Goal: Task Accomplishment & Management: Use online tool/utility

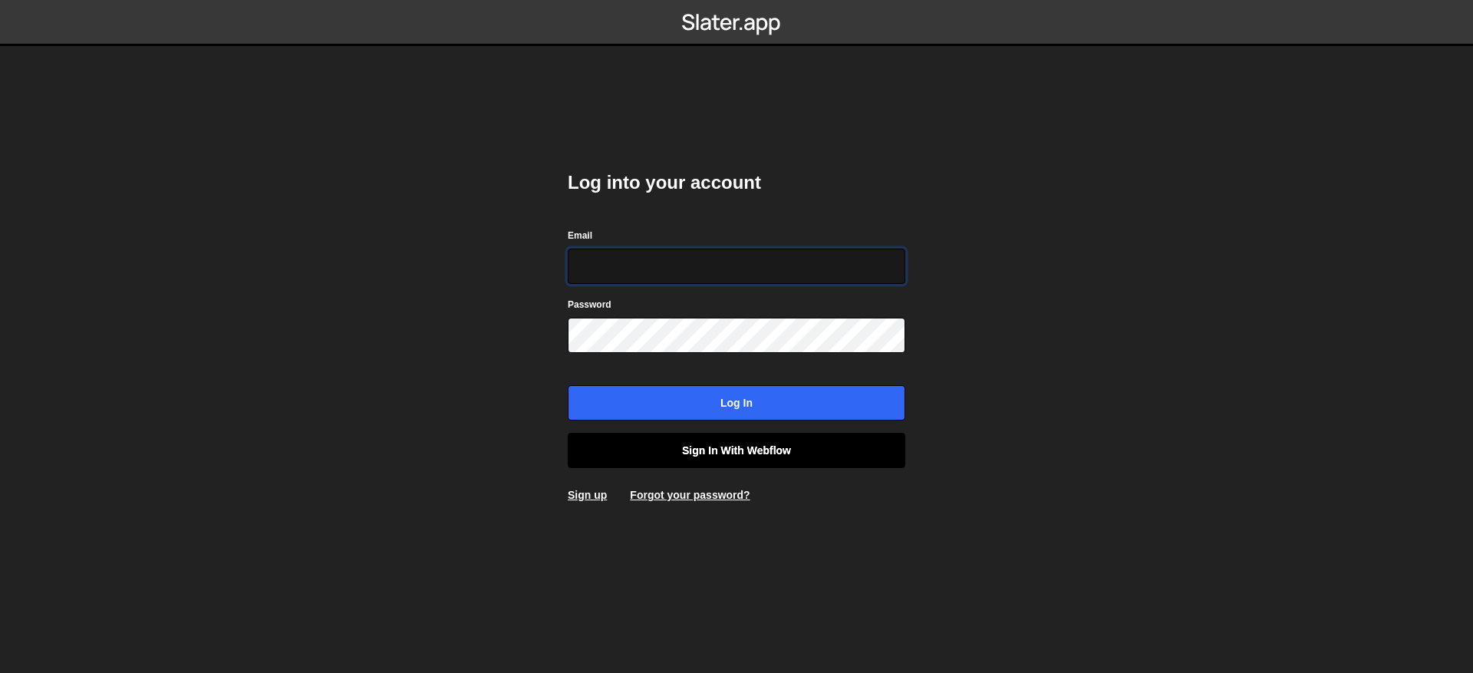
type input "[EMAIL_ADDRESS][DOMAIN_NAME]"
click at [691, 437] on link "Sign in with Webflow" at bounding box center [737, 450] width 338 height 35
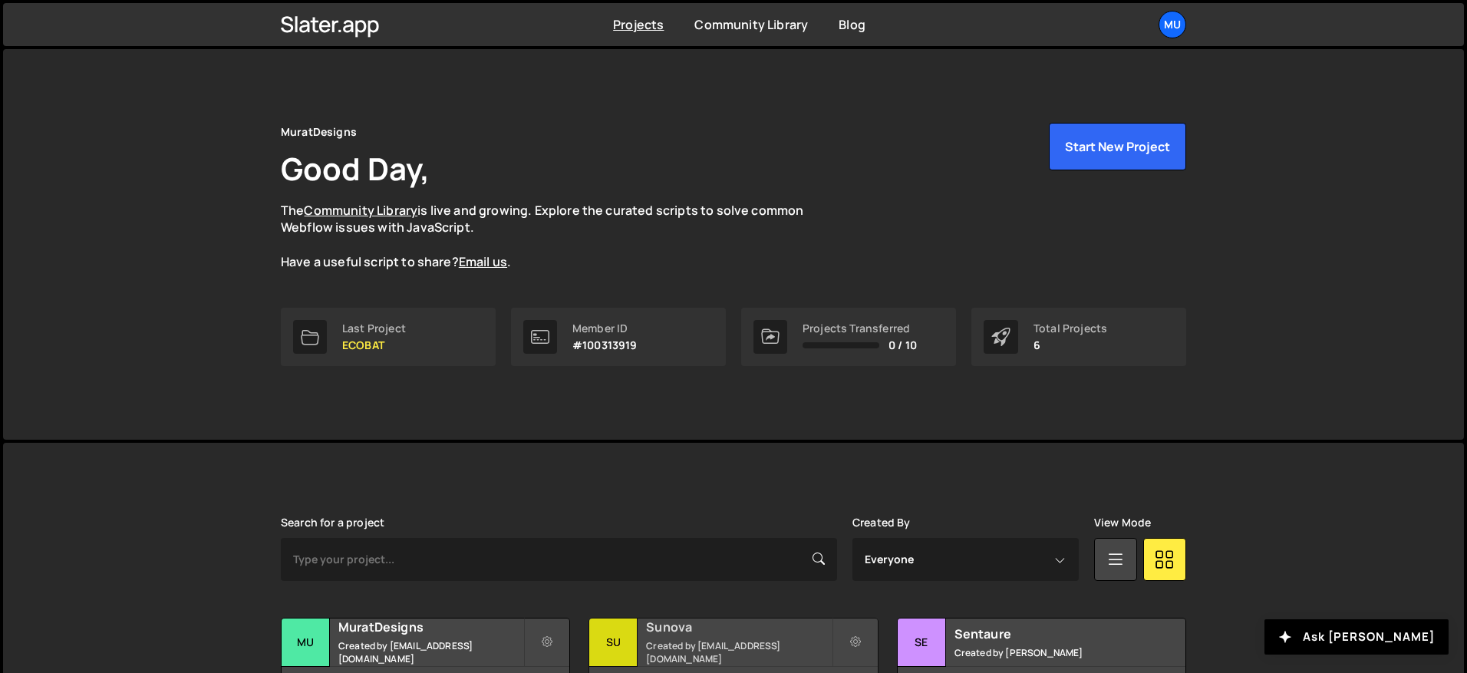
scroll to position [224, 0]
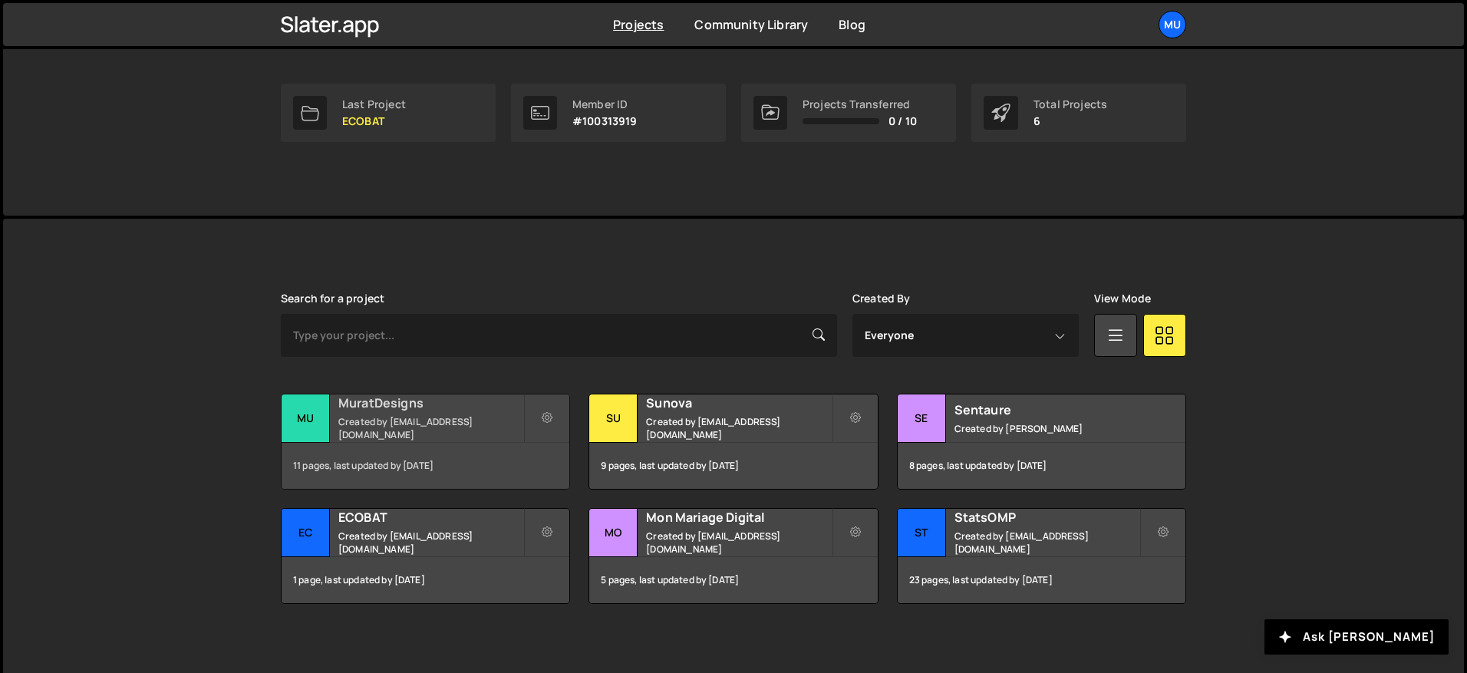
click at [398, 432] on small "Created by muratdesigns1@gmail.com" at bounding box center [430, 428] width 185 height 26
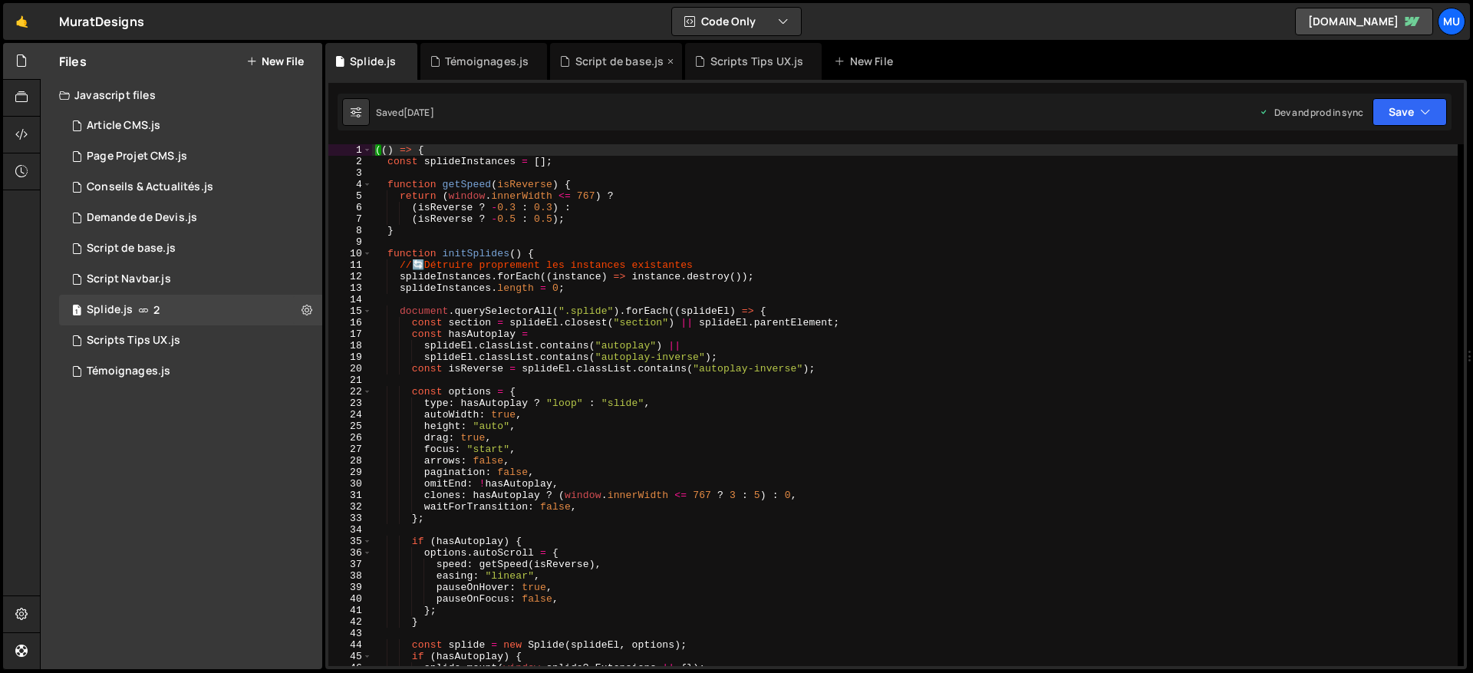
click at [607, 67] on div "Script de base.js" at bounding box center [619, 61] width 89 height 15
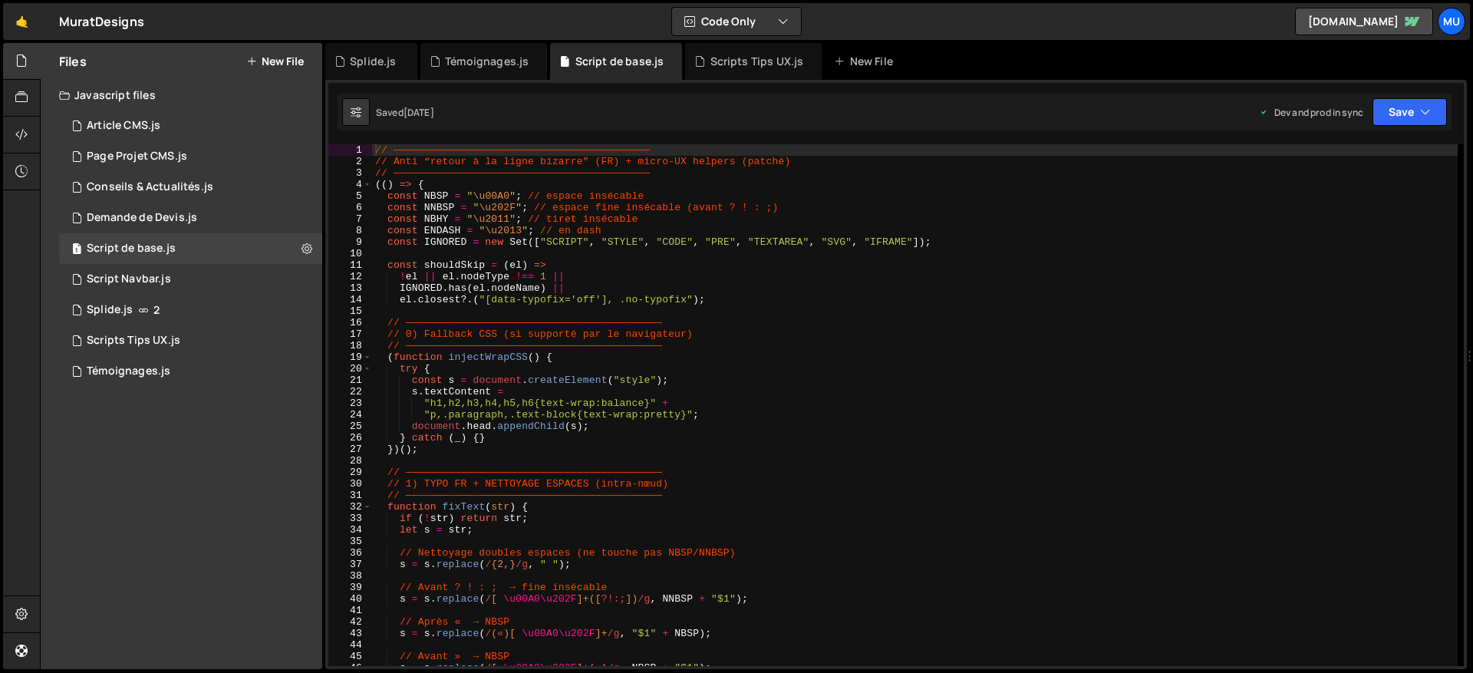
click at [586, 381] on div "// —————————————————————————————————————————— // Anti “retour à la ligne bizarr…" at bounding box center [915, 416] width 1086 height 545
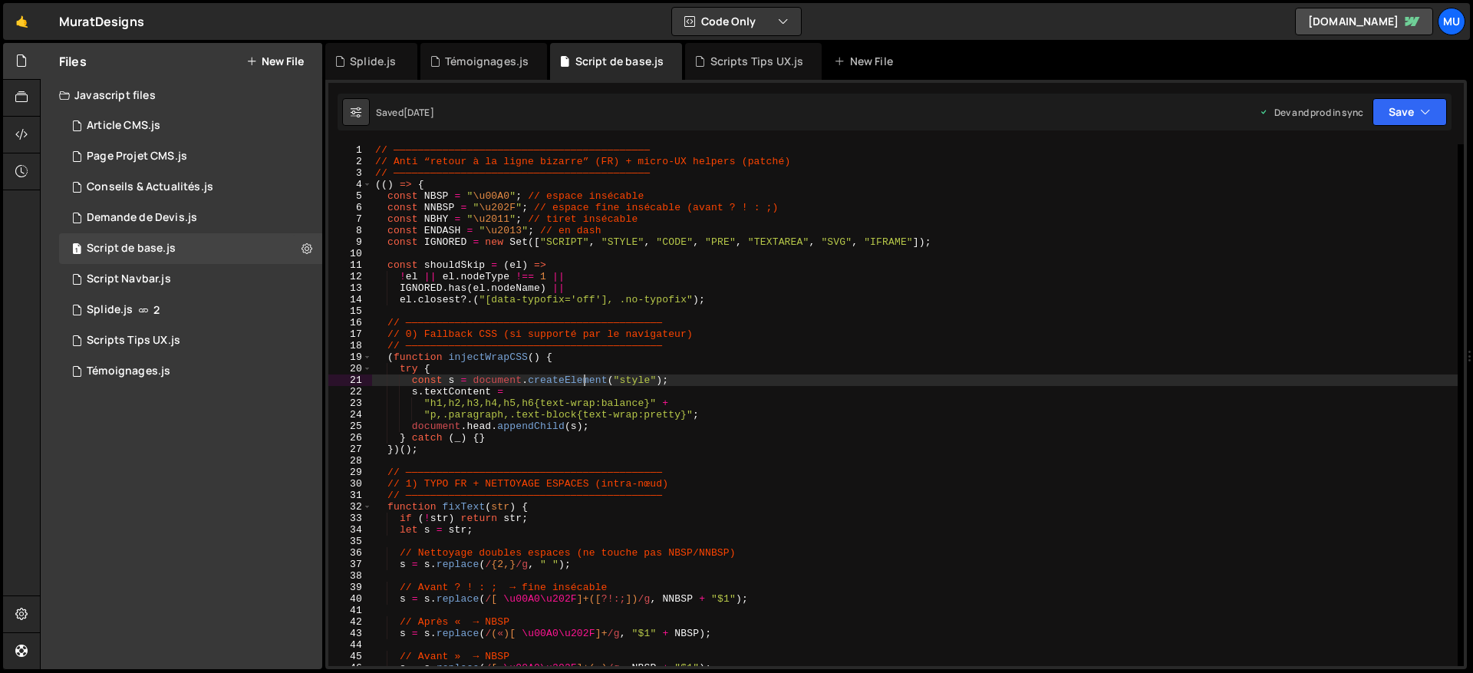
click at [658, 262] on div "// —————————————————————————————————————————— // Anti “retour à la ligne bizarr…" at bounding box center [915, 416] width 1086 height 545
type textarea "const shouldSkip = (el) =>"
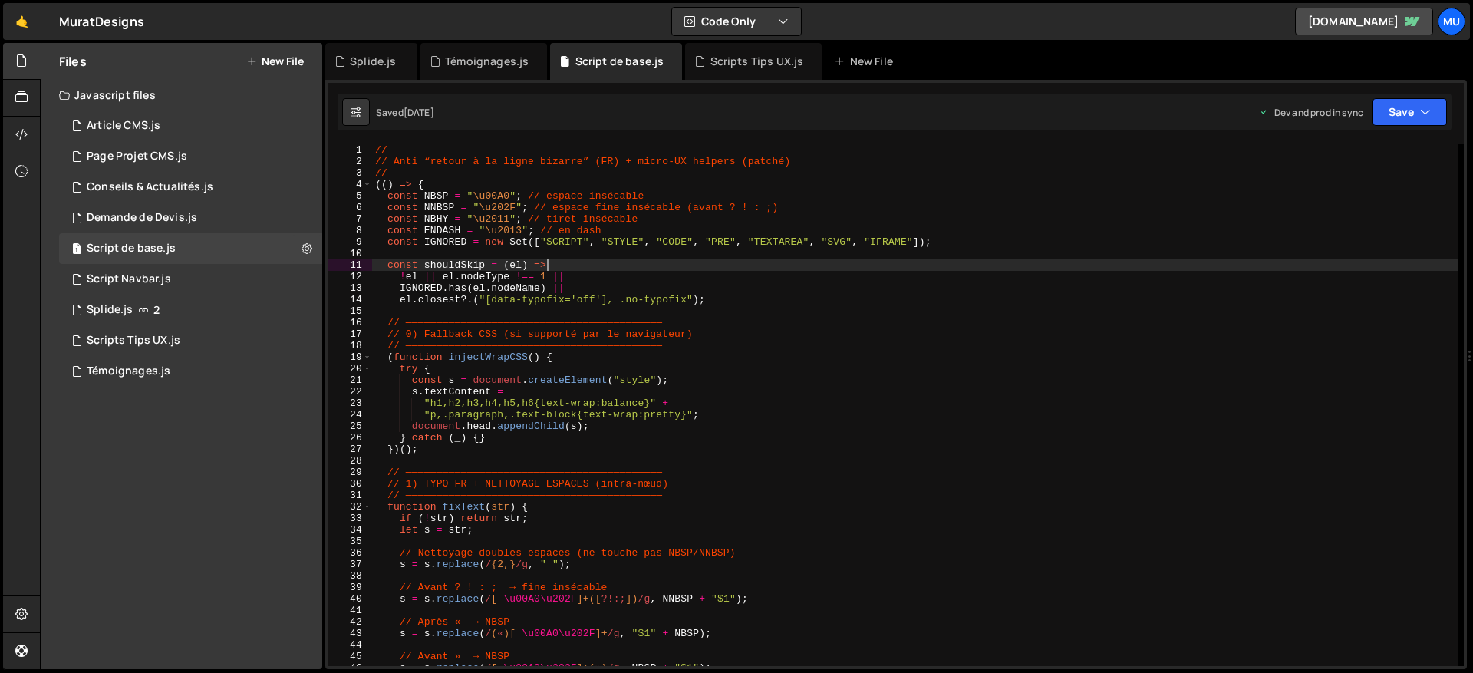
scroll to position [18, 0]
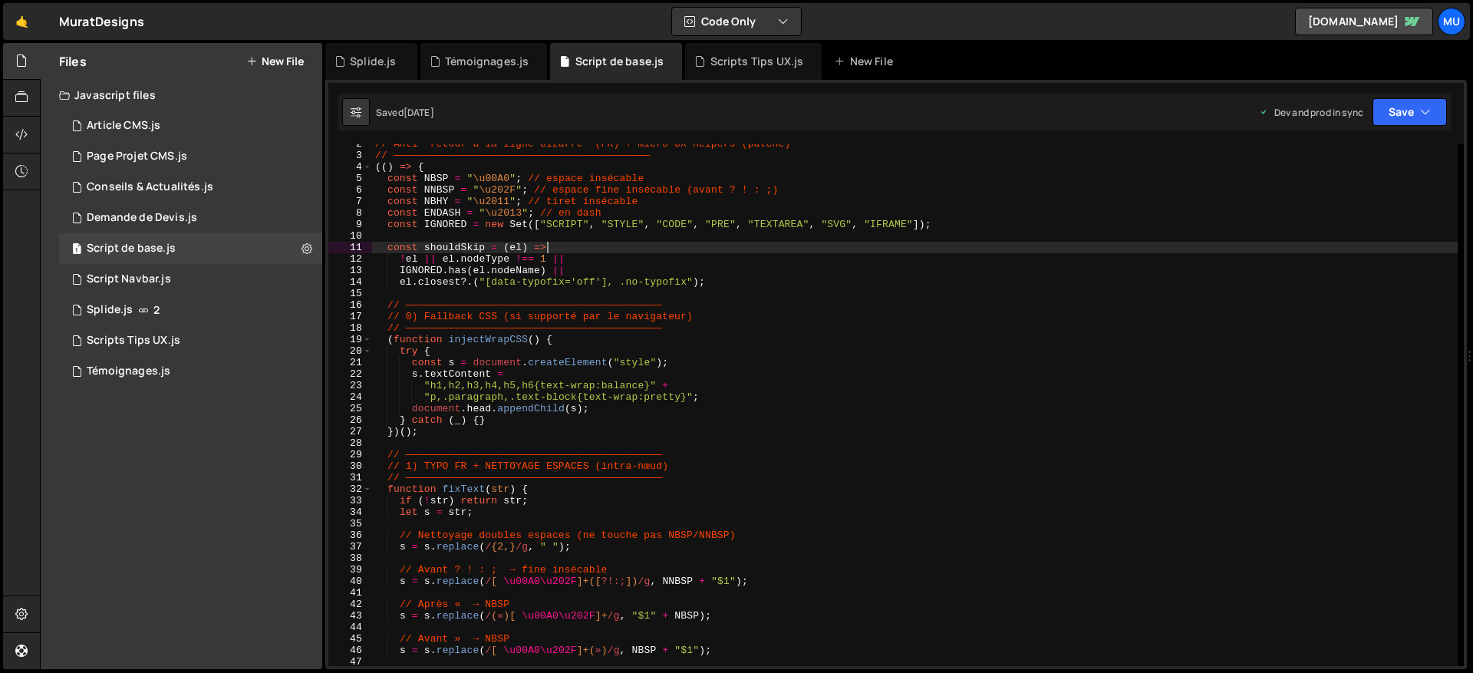
click at [660, 290] on div "// Anti “retour à la ligne bizarre” (FR) + micro-UX helpers (patché) // ———————…" at bounding box center [915, 410] width 1086 height 545
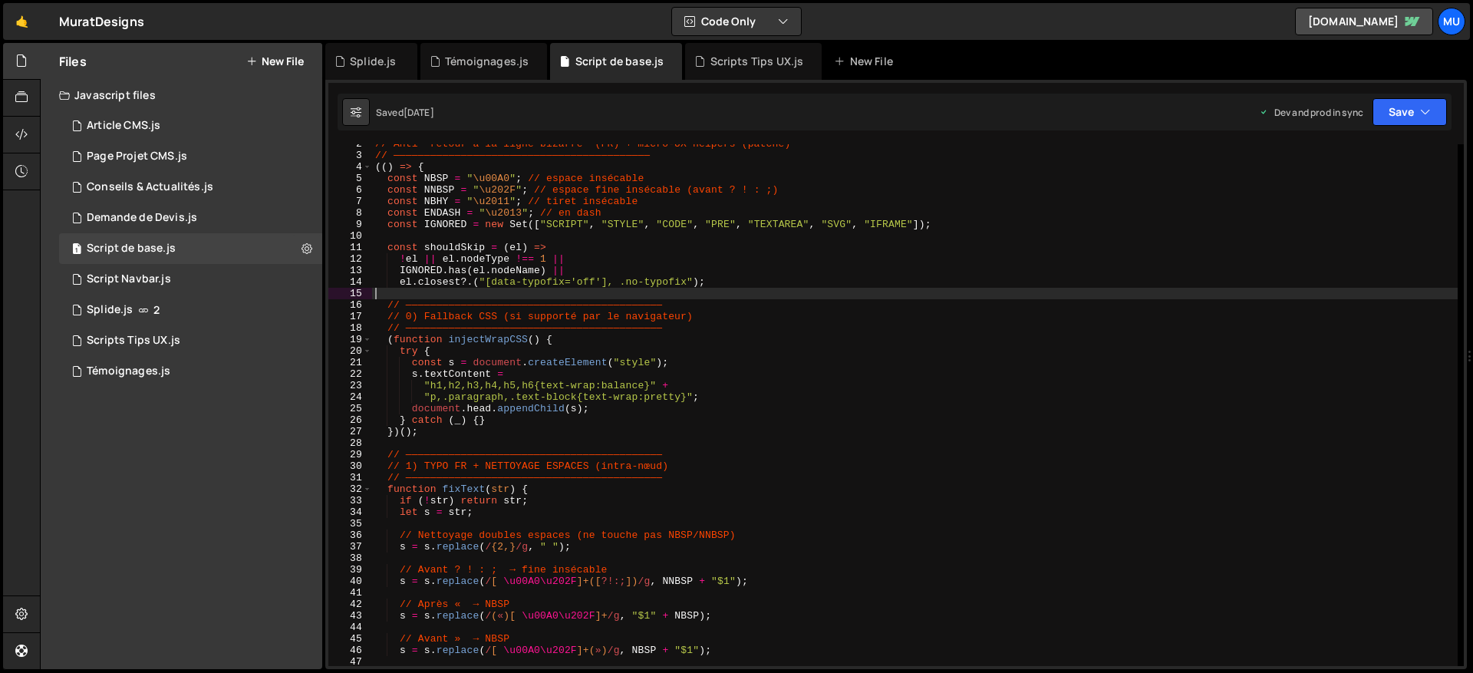
scroll to position [0, 0]
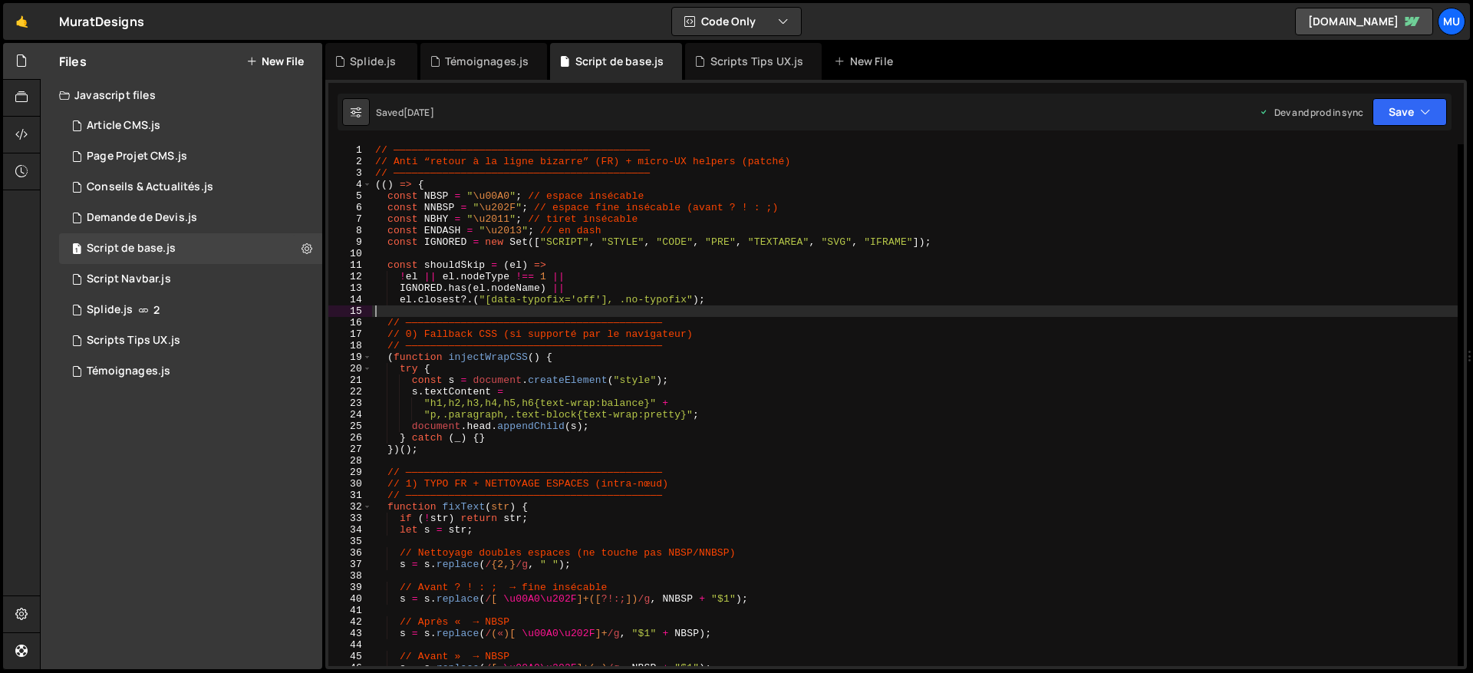
type textarea "})();"
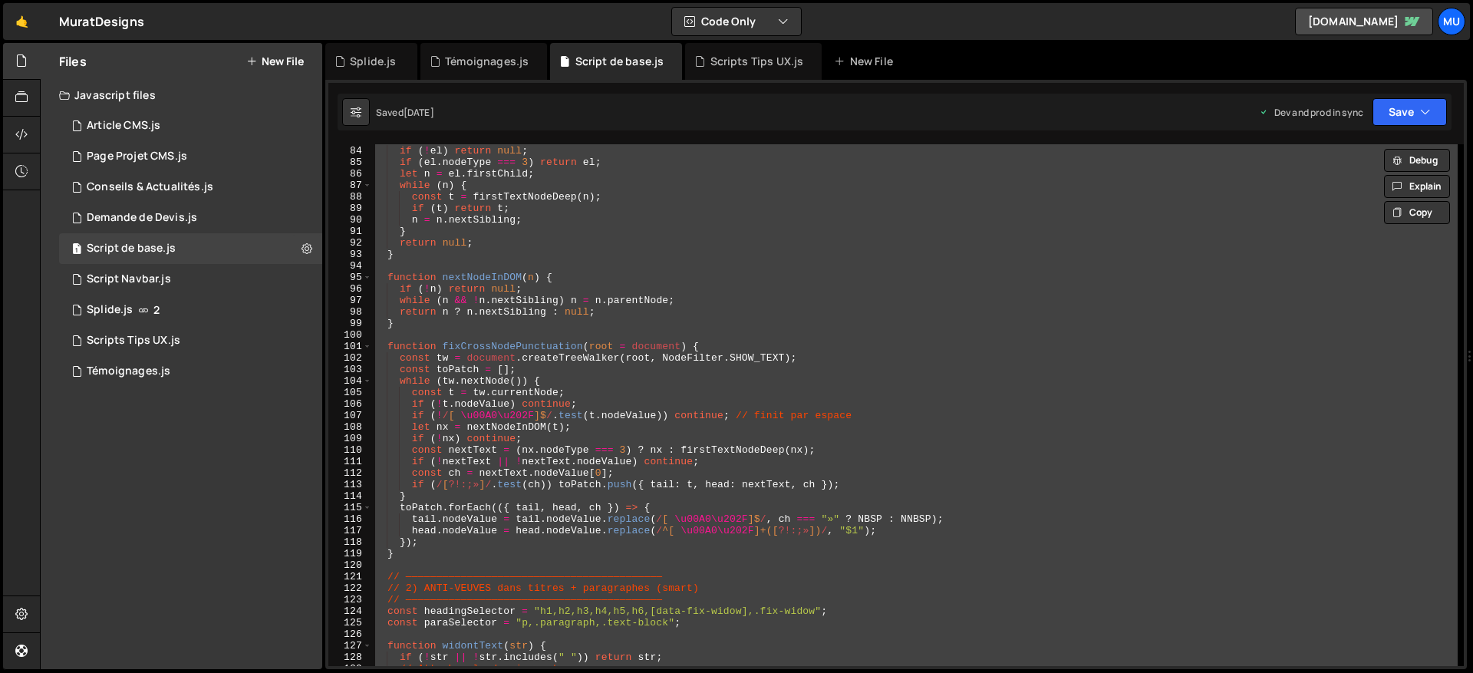
scroll to position [955, 0]
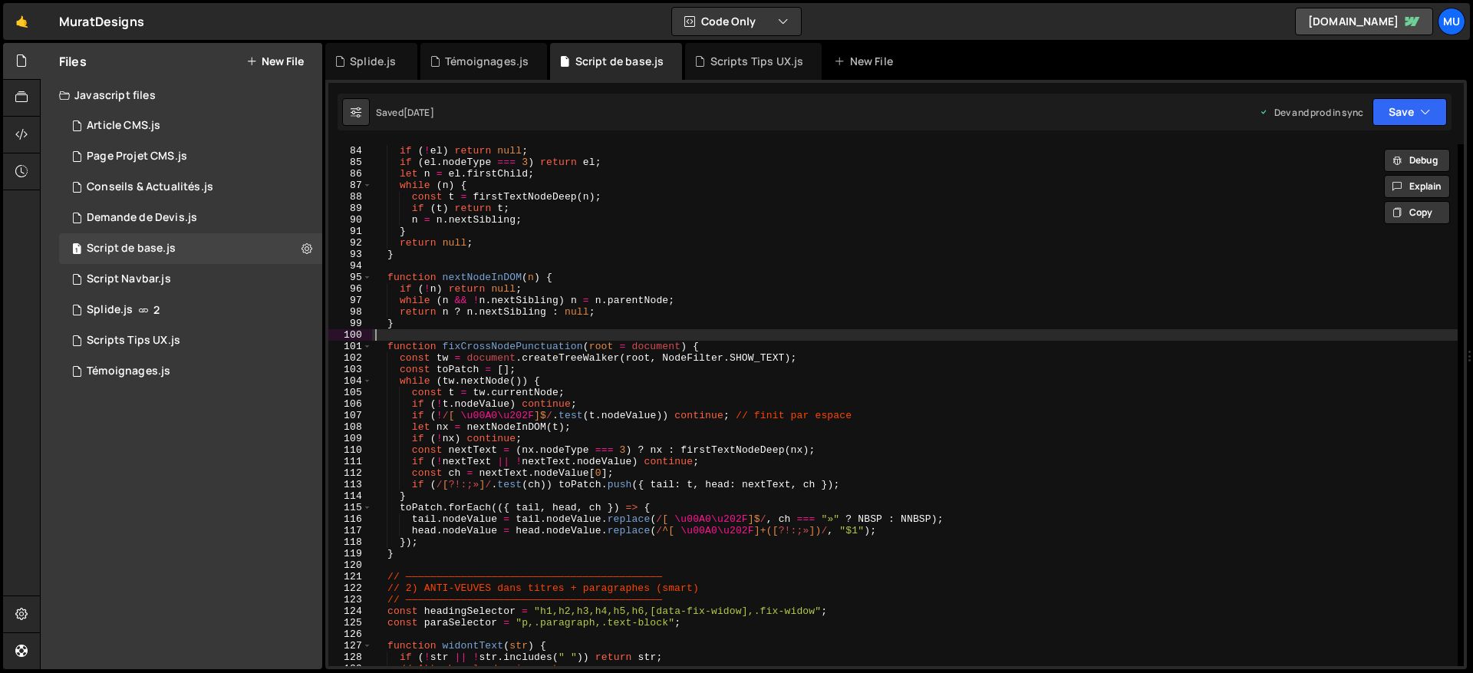
click at [501, 336] on div "function firstTextNodeDeep ( el ) { if ( ! el ) return null ; if ( el . nodeTyp…" at bounding box center [915, 406] width 1086 height 545
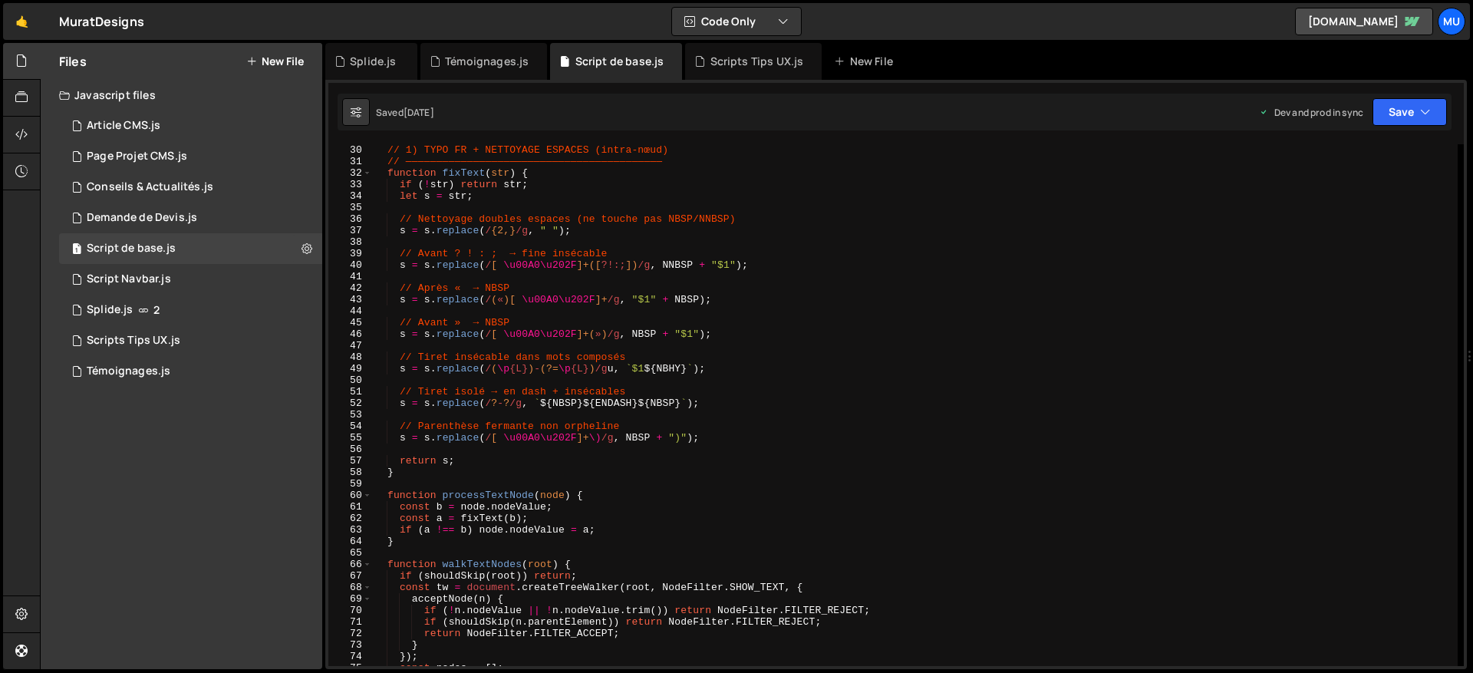
scroll to position [0, 0]
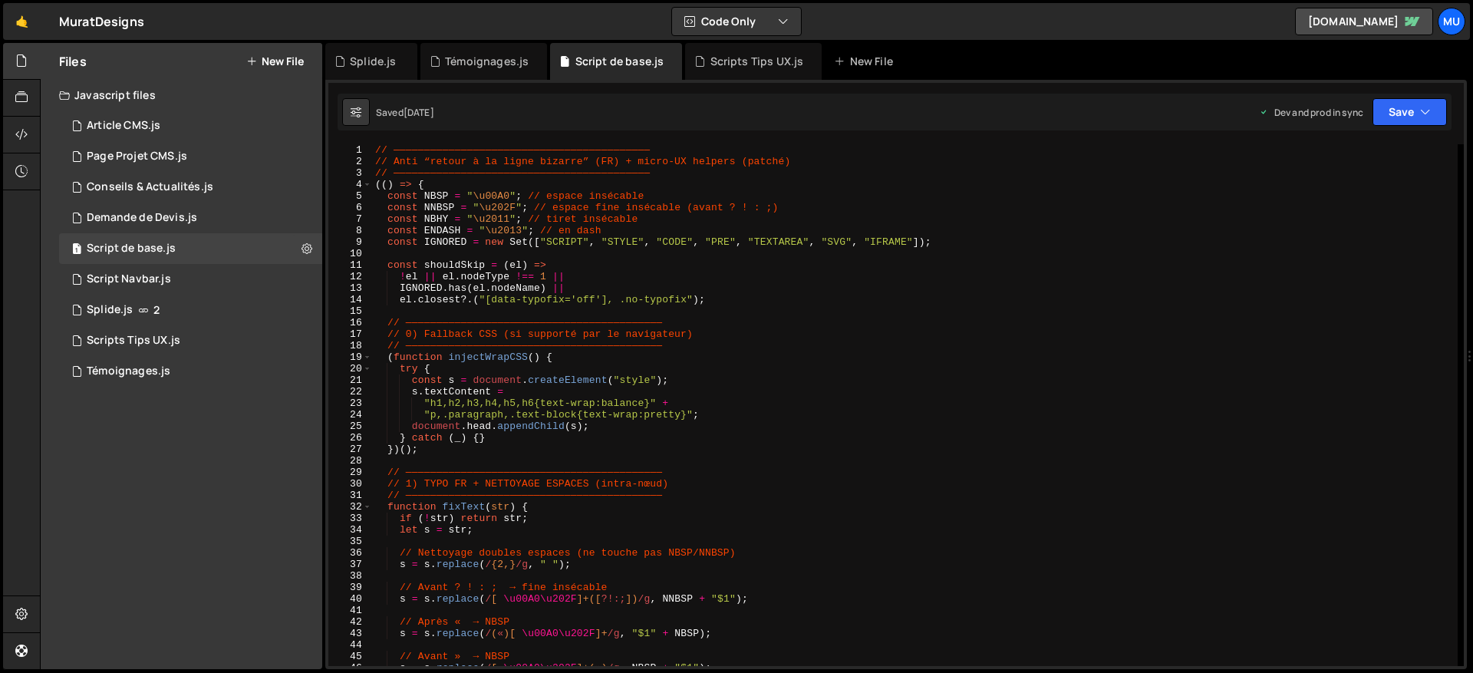
click at [747, 380] on div "// —————————————————————————————————————————— // Anti “retour à la ligne bizarr…" at bounding box center [915, 416] width 1086 height 545
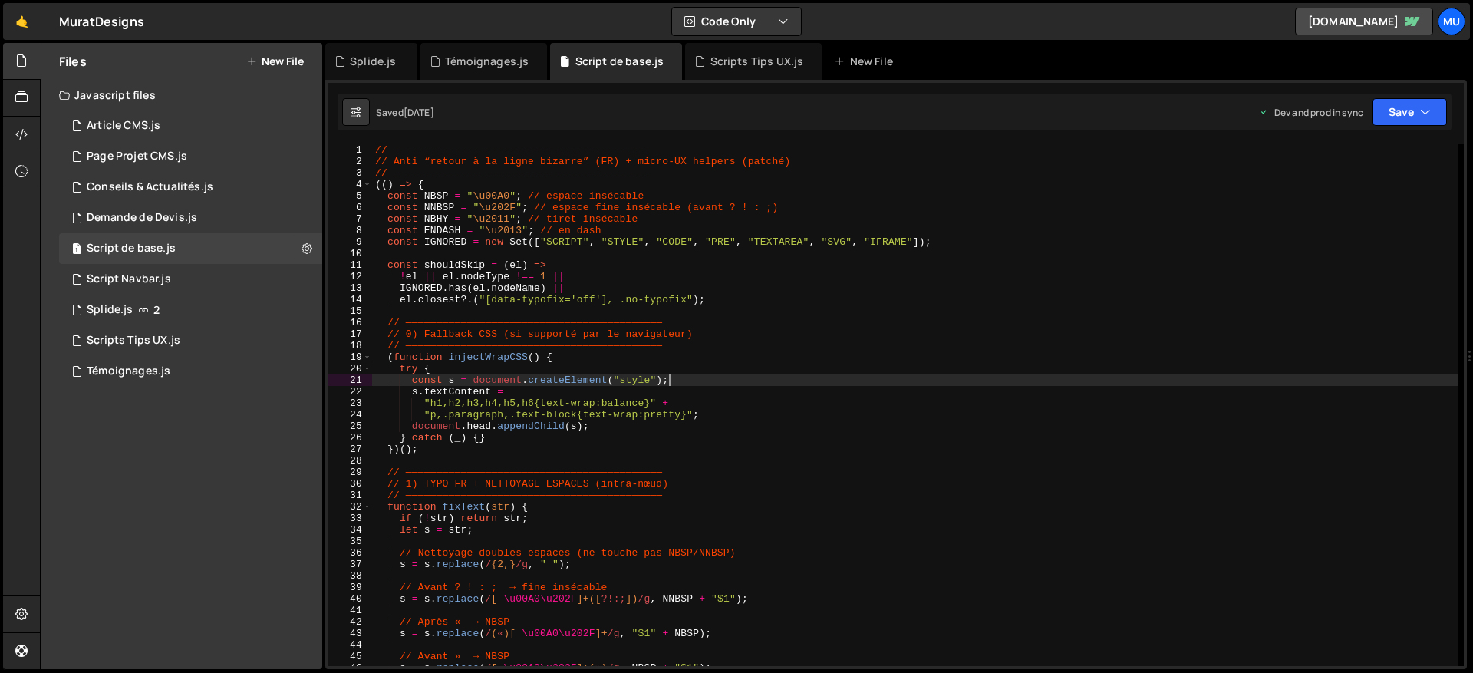
click at [499, 337] on div "// —————————————————————————————————————————— // Anti “retour à la ligne bizarr…" at bounding box center [915, 416] width 1086 height 545
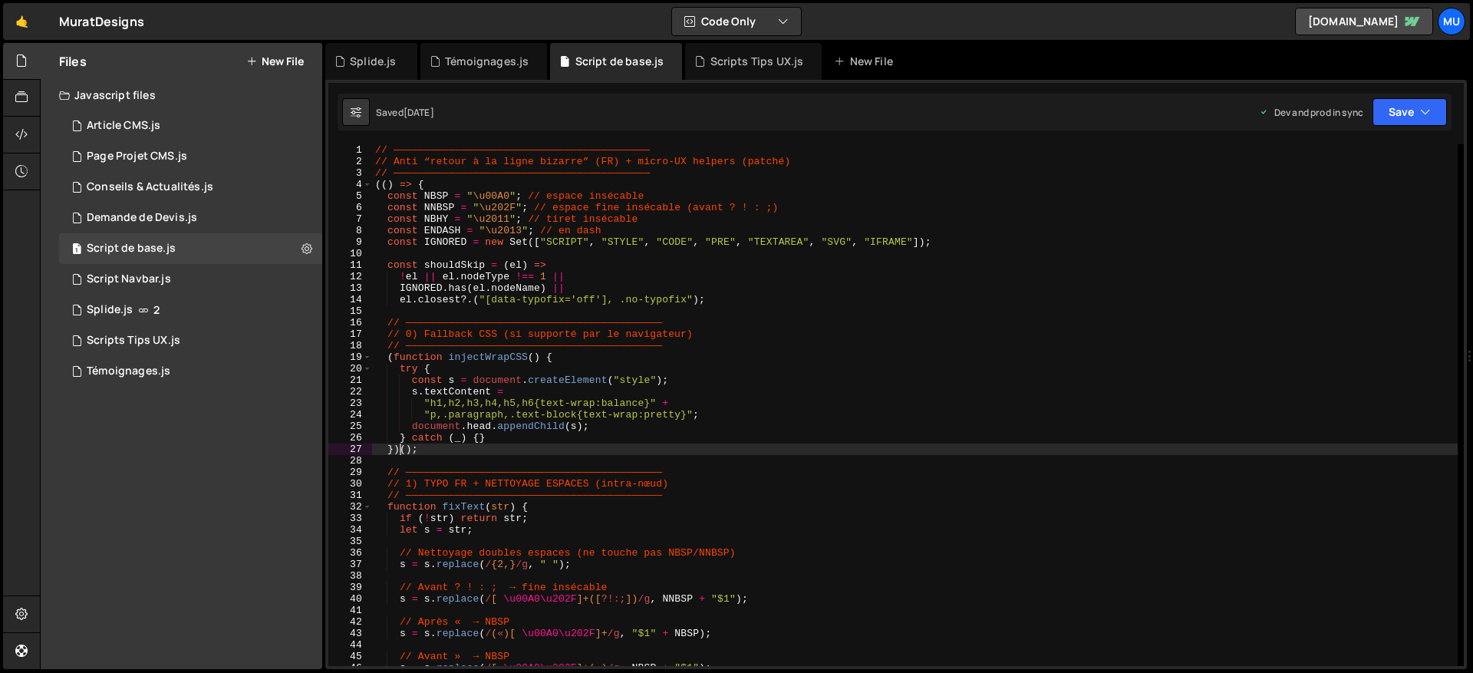
click at [400, 447] on div "// —————————————————————————————————————————— // Anti “retour à la ligne bizarr…" at bounding box center [915, 416] width 1086 height 545
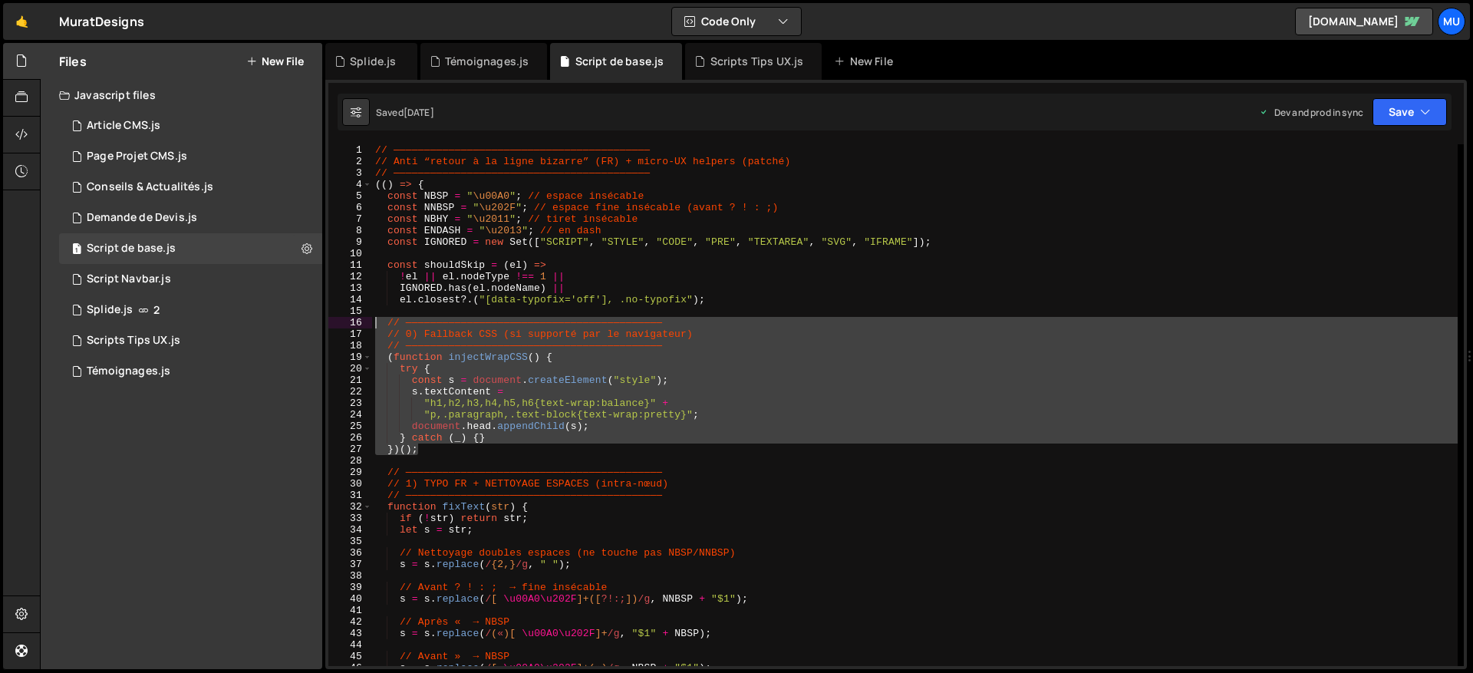
drag, startPoint x: 433, startPoint y: 447, endPoint x: 344, endPoint y: 322, distance: 153.5
click at [344, 322] on div "})(); 1 2 3 4 5 6 7 8 9 10 11 12 13 14 15 16 17 18 19 20 21 22 23 24 25 26 27 2…" at bounding box center [896, 405] width 1136 height 522
type textarea "// —————————————————————————————————————————— // 0) Fallback CSS (si supporté p…"
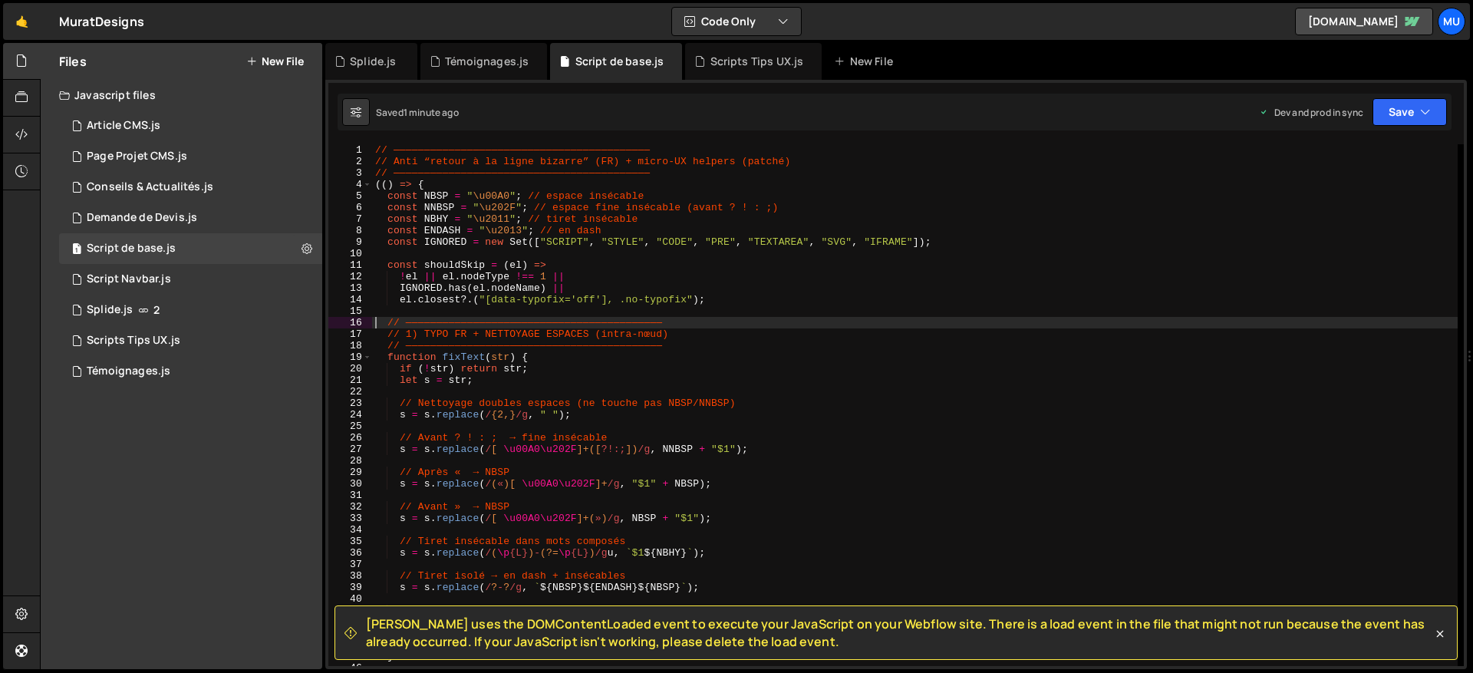
click at [587, 276] on div "// —————————————————————————————————————————— // Anti “retour à la ligne bizarr…" at bounding box center [915, 416] width 1086 height 545
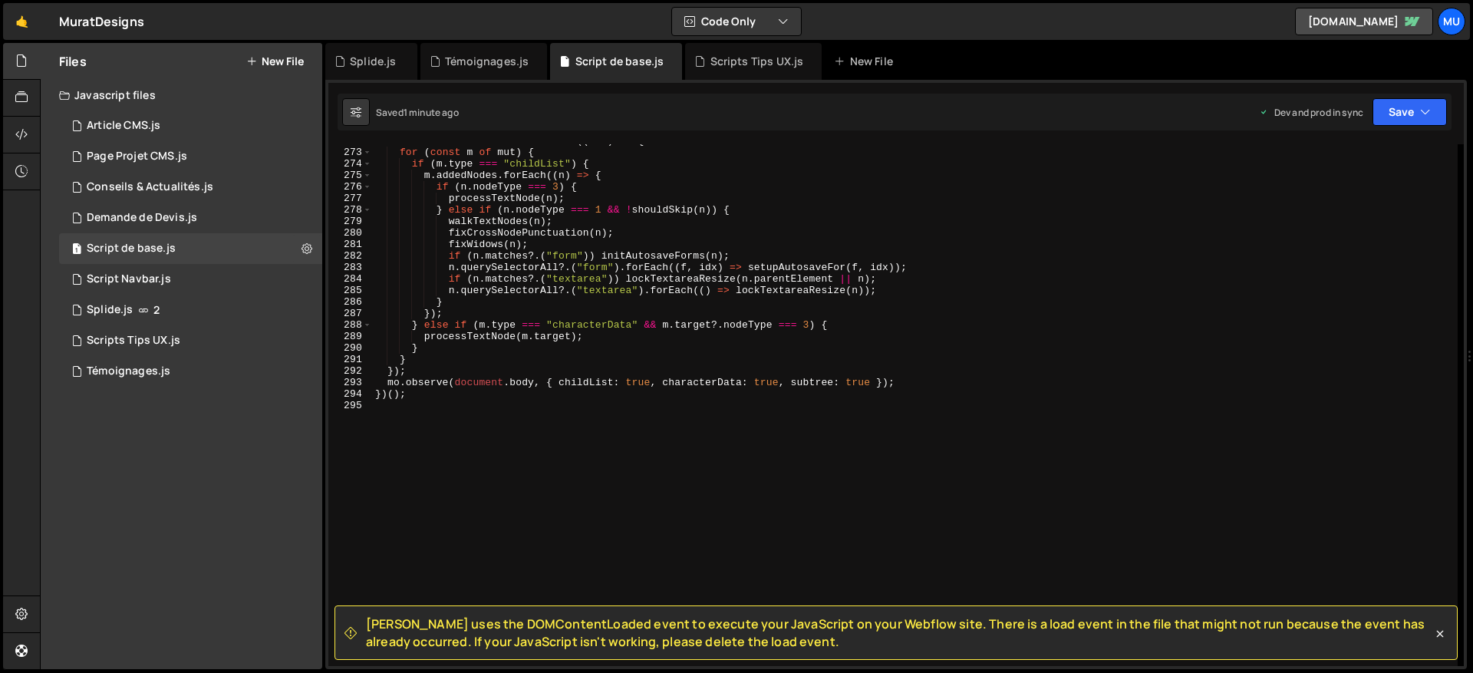
click at [585, 368] on div "const mo = new MutationObserver (( mut ) => { for ( const m of mut ) { if ( m .…" at bounding box center [915, 407] width 1086 height 545
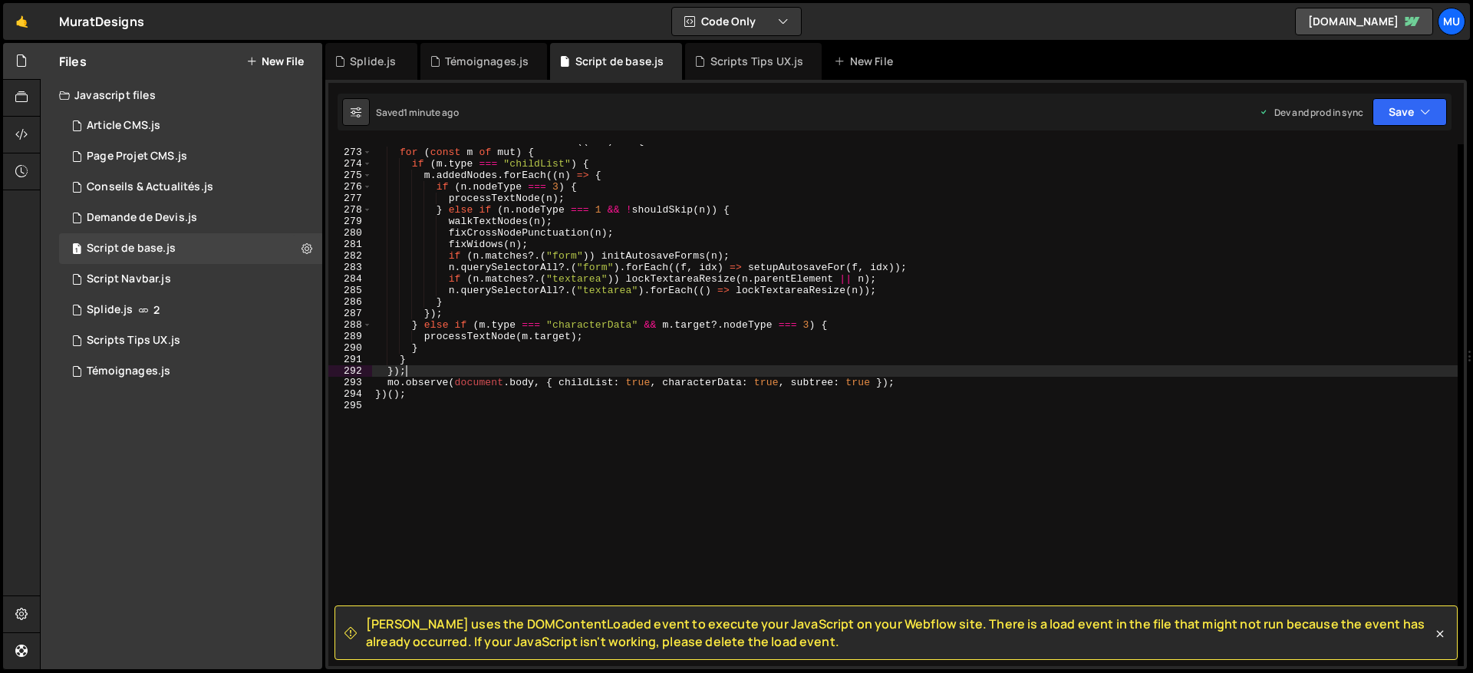
type textarea "})();"
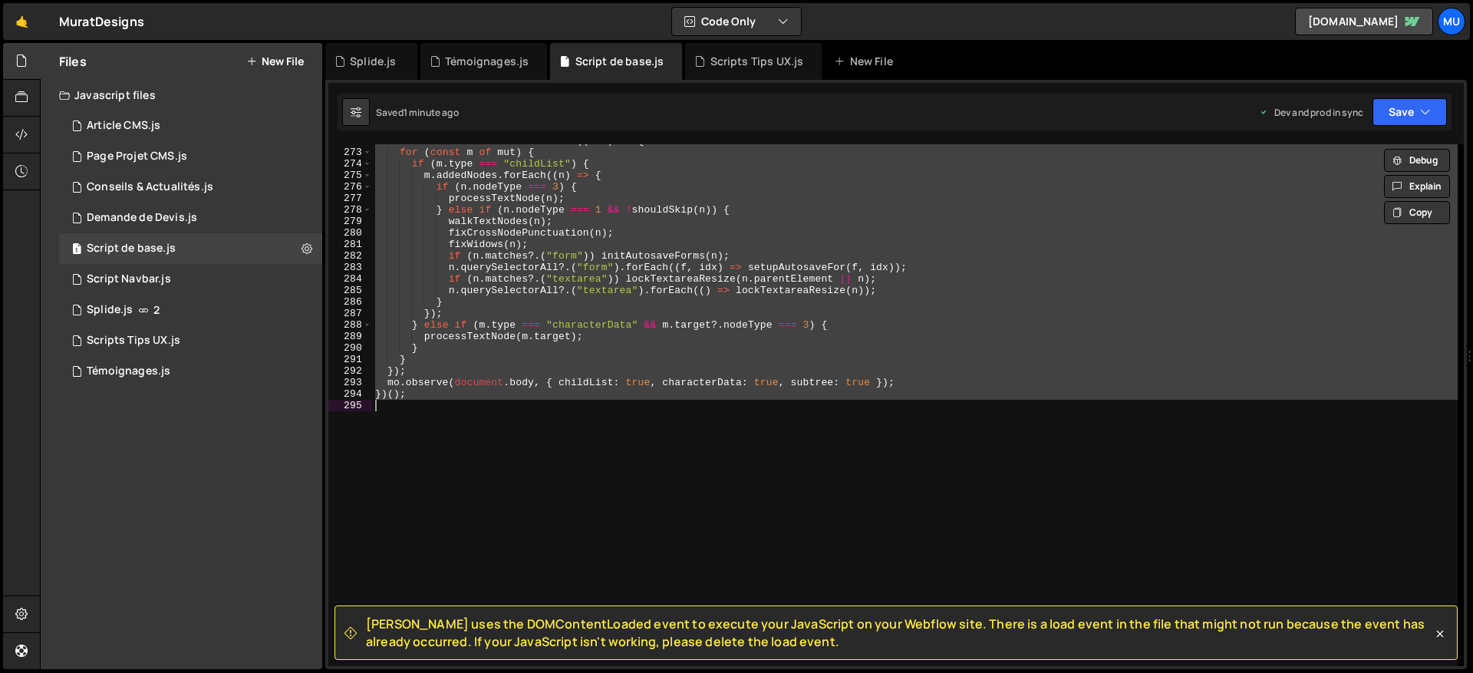
paste textarea
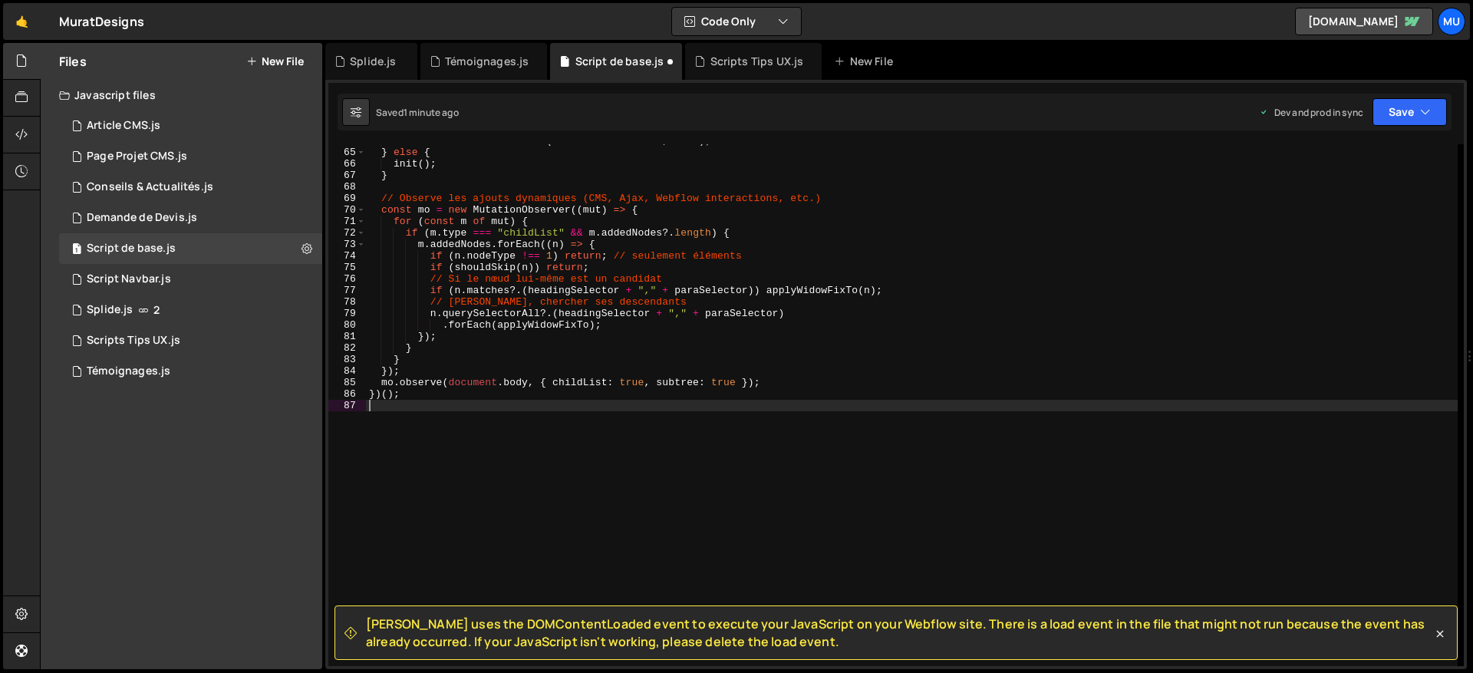
scroll to position [3129, 0]
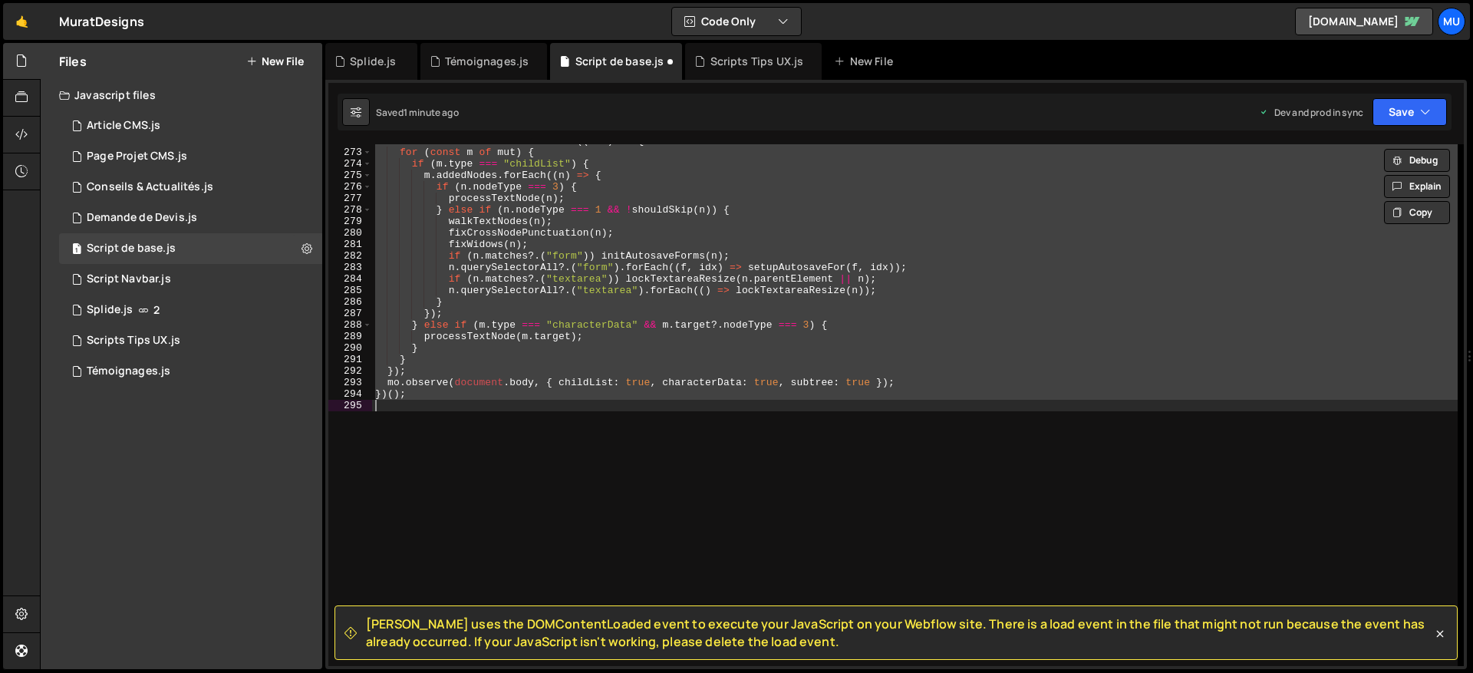
click at [585, 368] on div "const mo = new MutationObserver (( mut ) => { for ( const m of mut ) { if ( m .…" at bounding box center [915, 405] width 1086 height 522
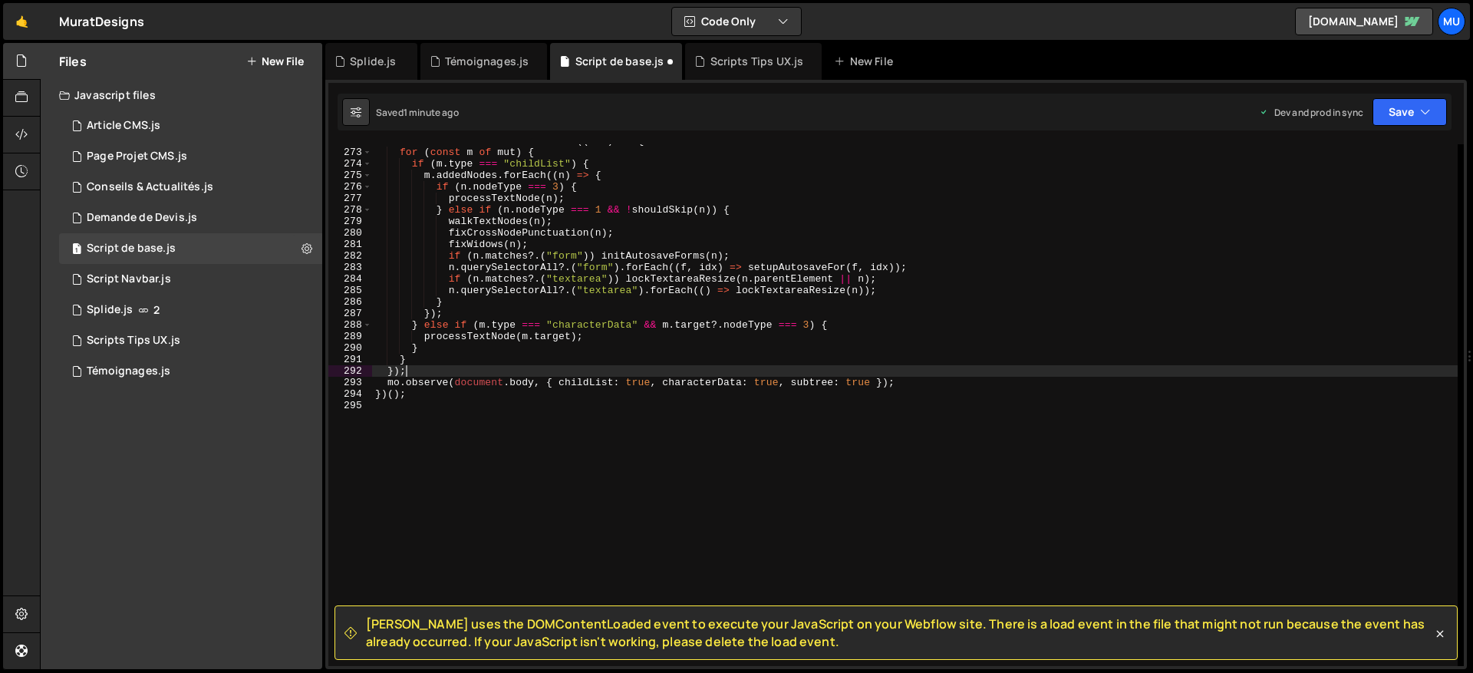
click at [554, 243] on div "const mo = new MutationObserver (( mut ) => { for ( const m of mut ) { if ( m .…" at bounding box center [915, 407] width 1086 height 545
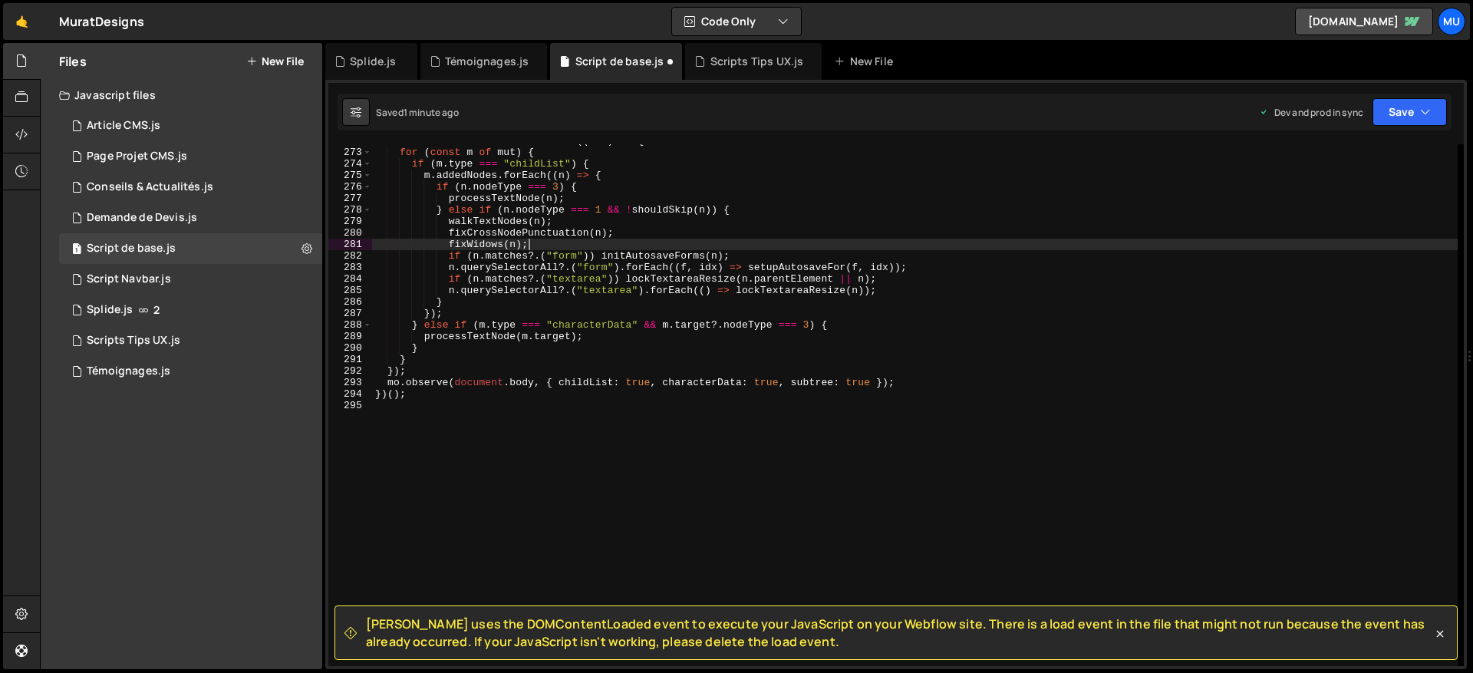
type textarea "})();"
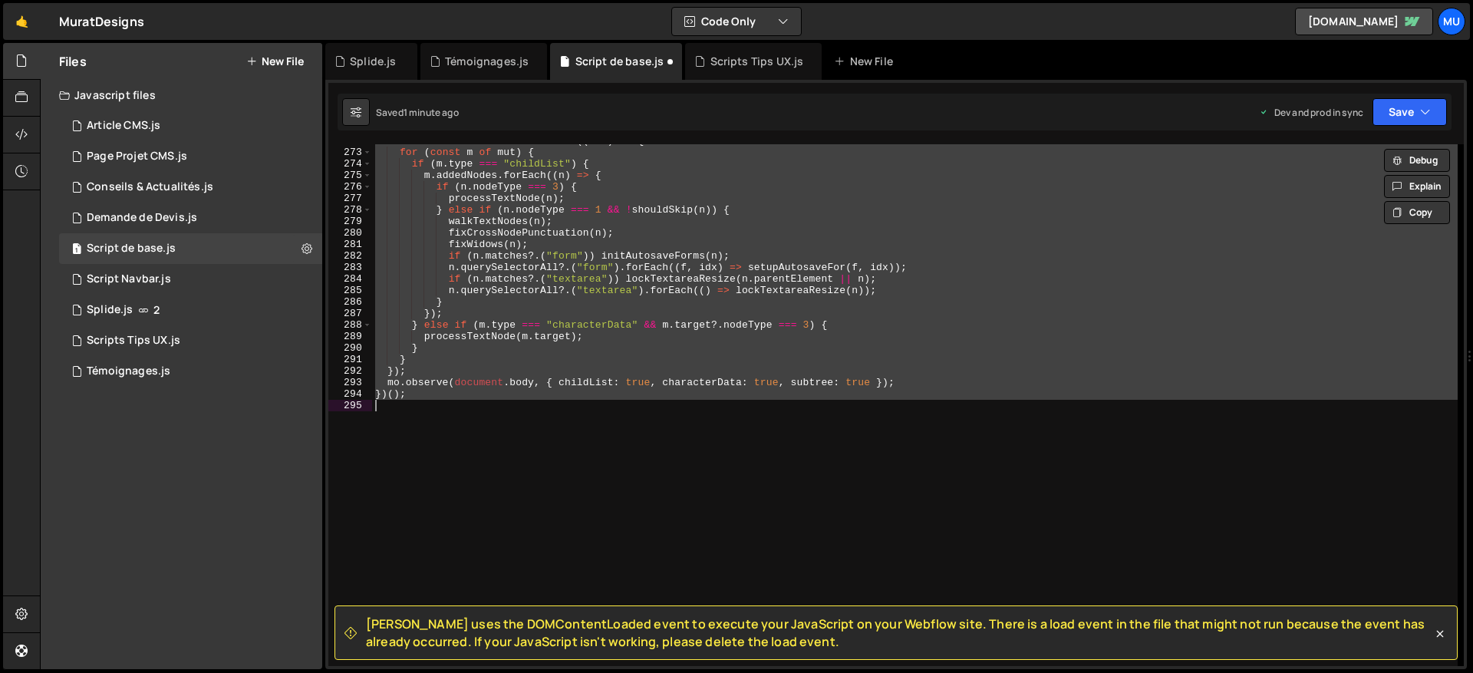
paste textarea
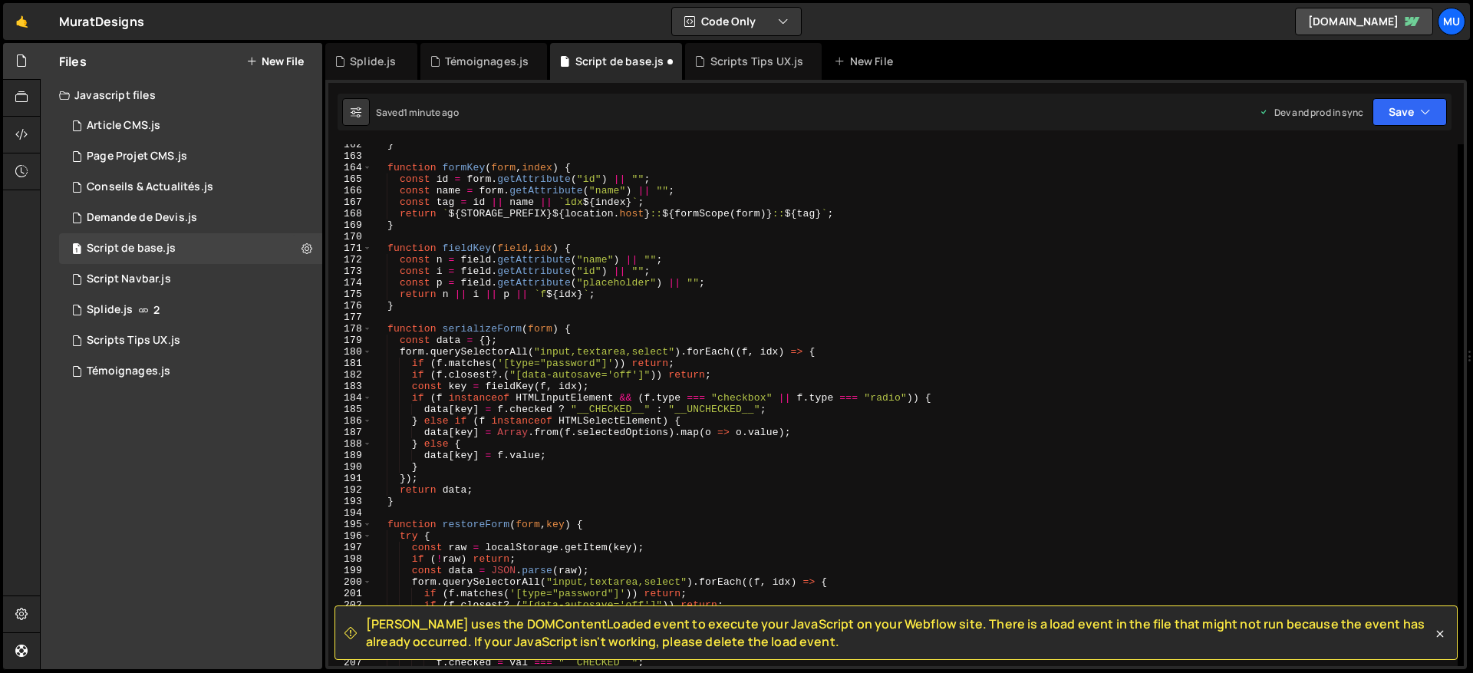
scroll to position [3123, 0]
